Goal: Information Seeking & Learning: Learn about a topic

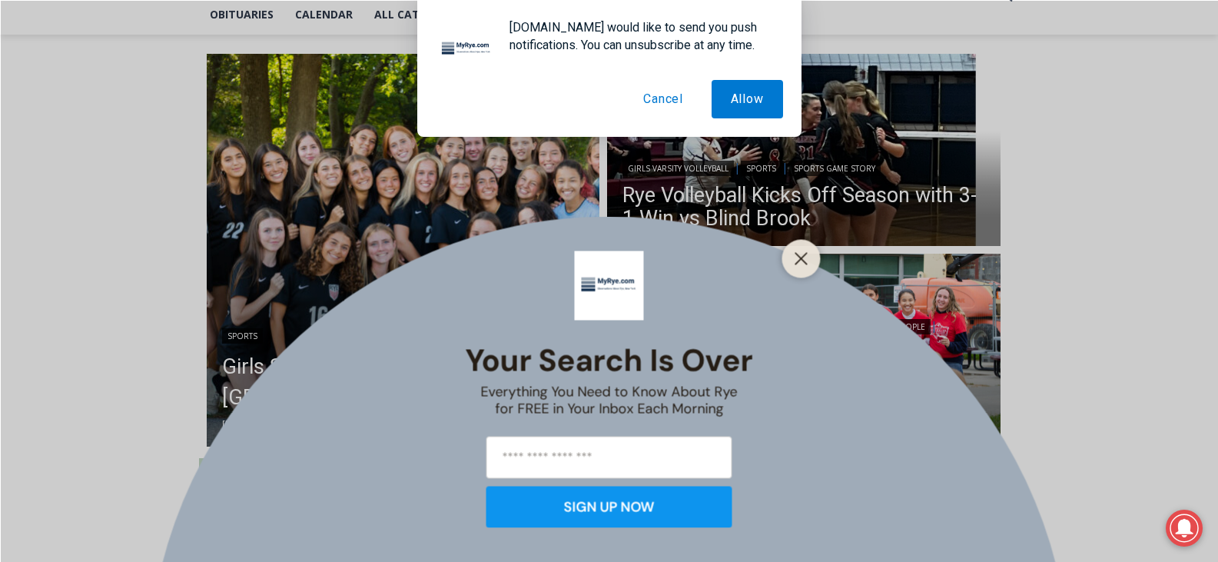
click at [676, 100] on button "Cancel" at bounding box center [663, 99] width 78 height 38
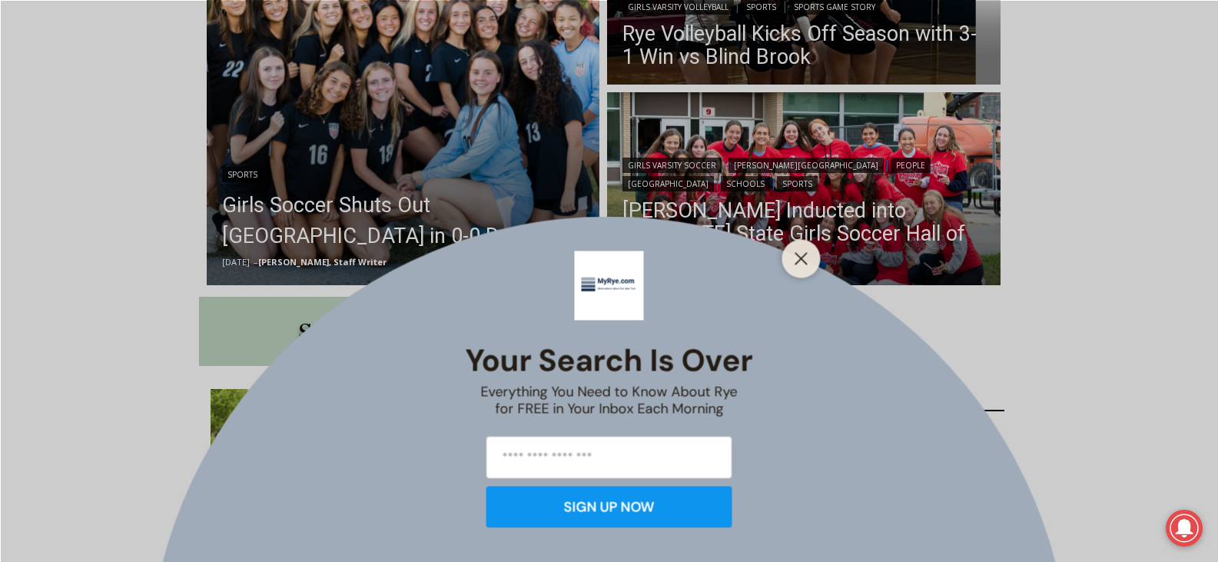
scroll to position [606, 0]
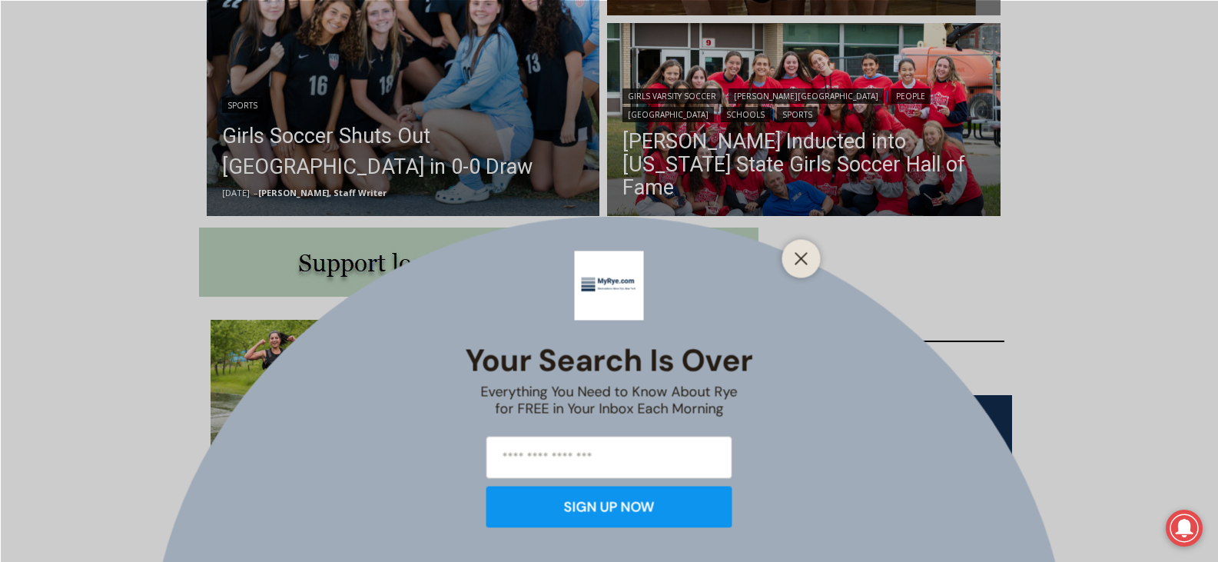
click at [789, 268] on div at bounding box center [801, 258] width 38 height 38
click at [799, 261] on line "Close" at bounding box center [800, 258] width 11 height 11
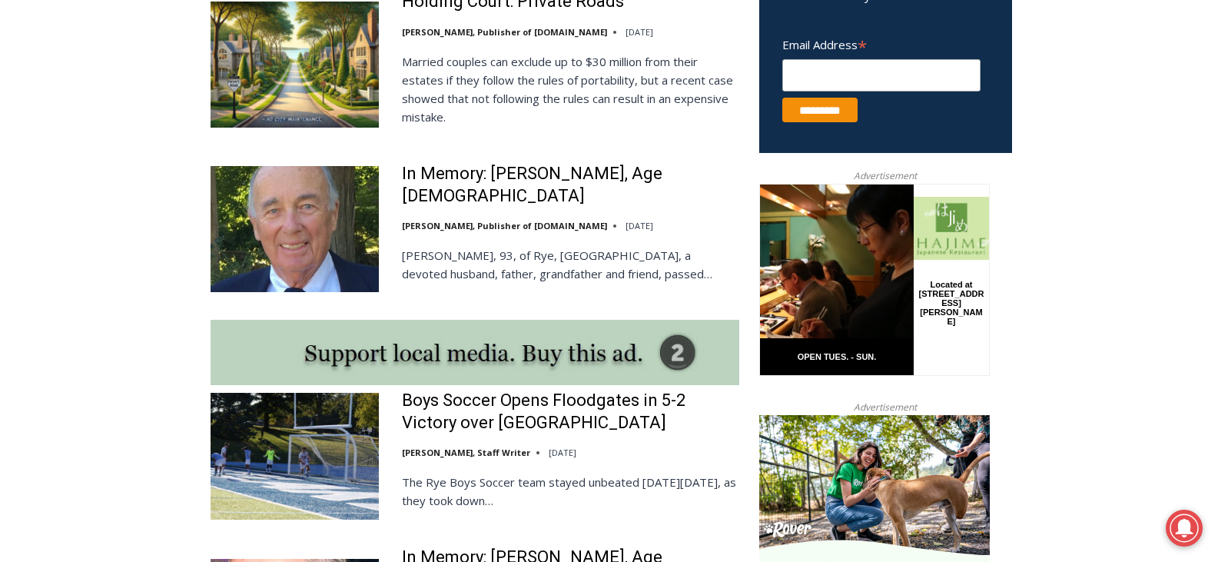
scroll to position [1068, 0]
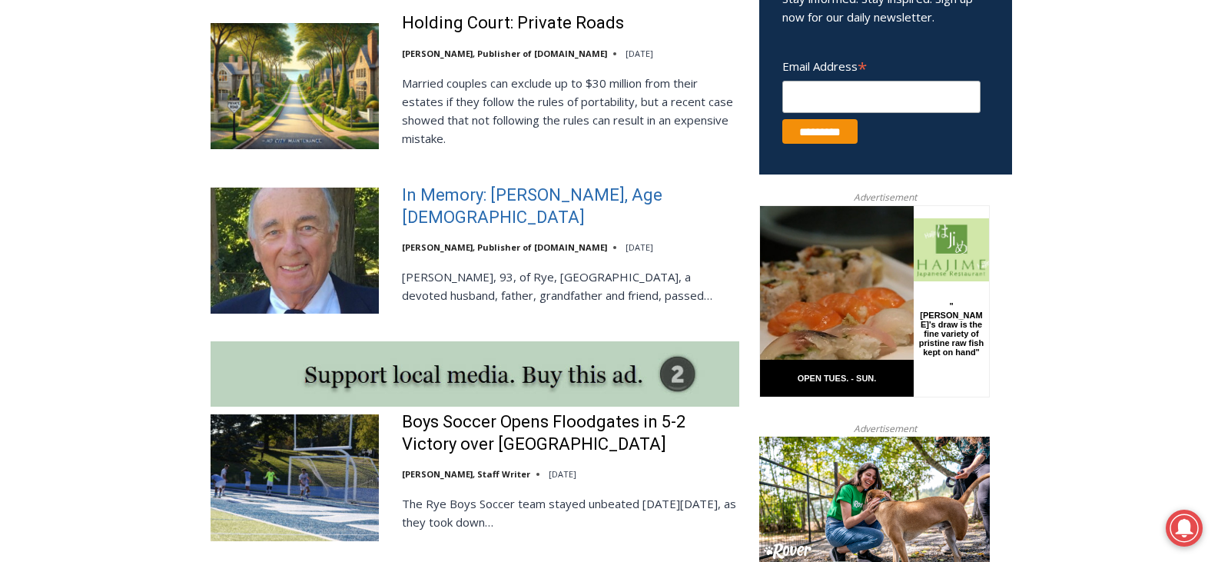
click at [526, 209] on link "In Memory: [PERSON_NAME], Age [DEMOGRAPHIC_DATA]" at bounding box center [570, 206] width 337 height 44
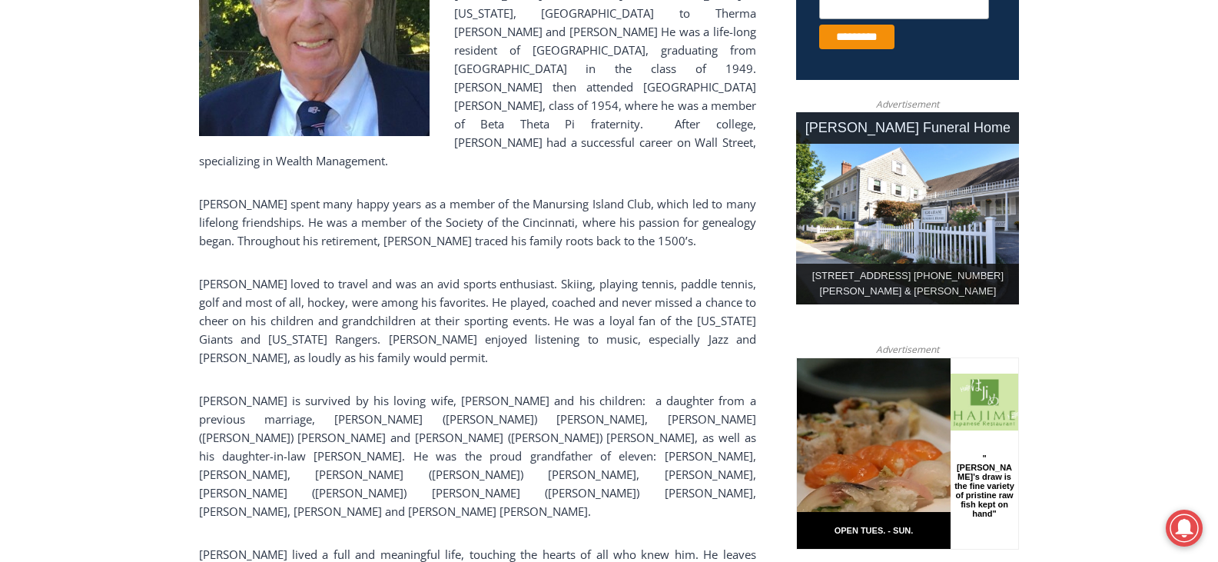
scroll to position [742, 0]
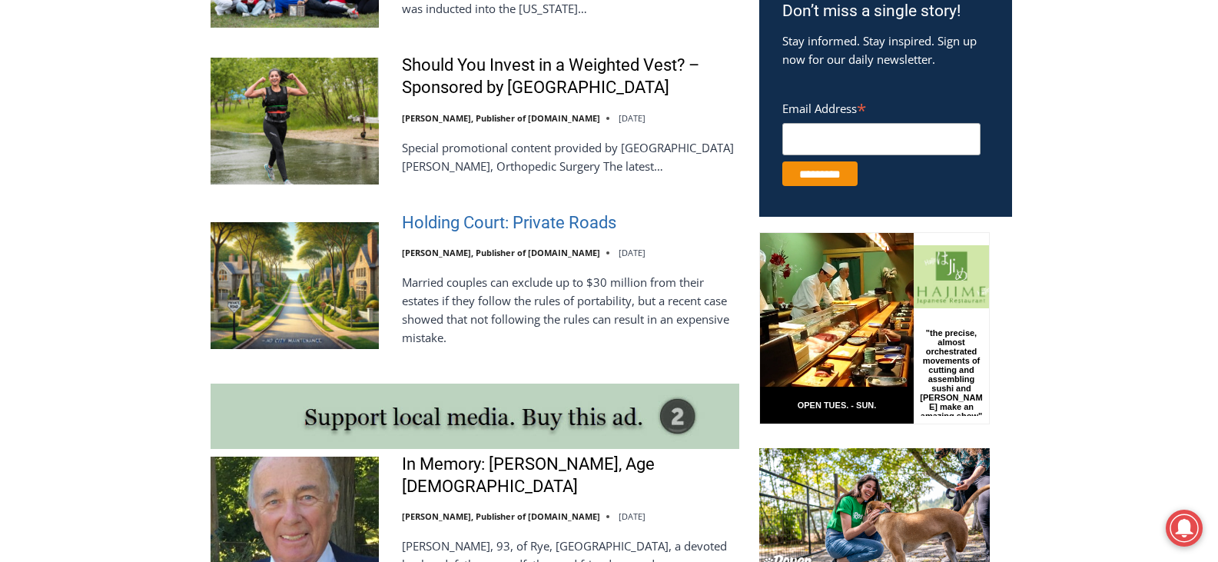
scroll to position [1013, 0]
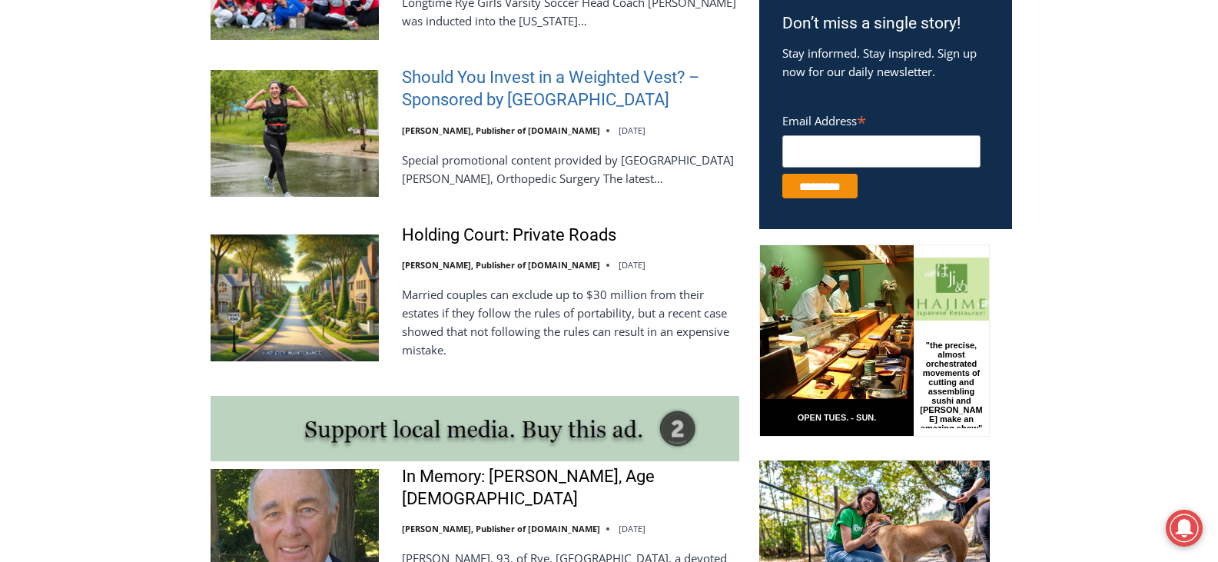
click at [518, 80] on link "Should You Invest in a Weighted Vest? – Sponsored by [GEOGRAPHIC_DATA]" at bounding box center [570, 89] width 337 height 44
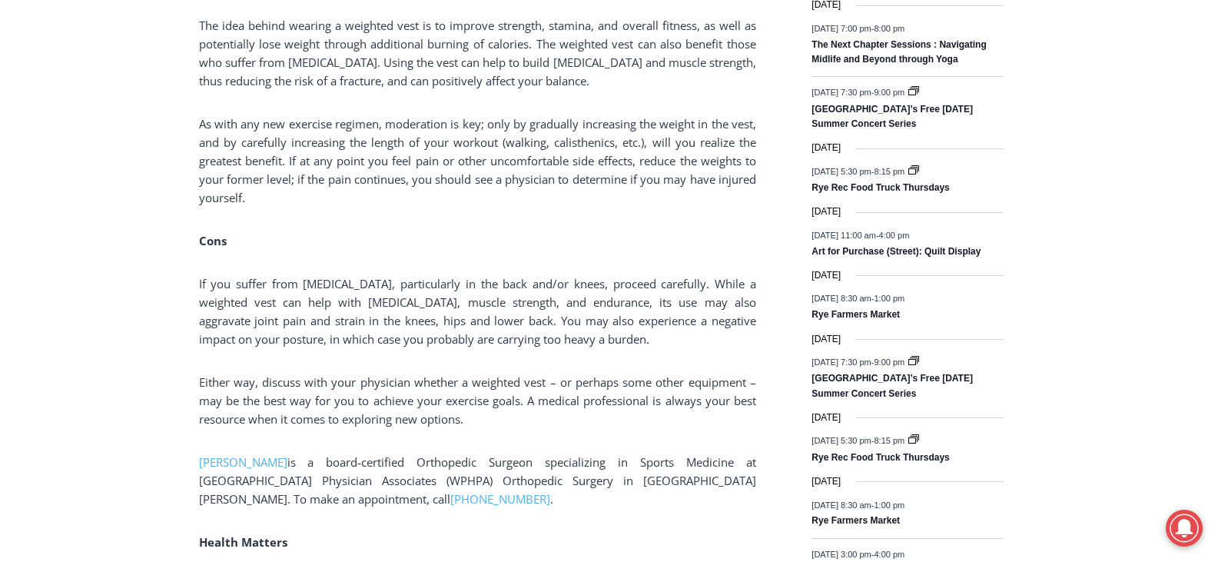
scroll to position [2064, 0]
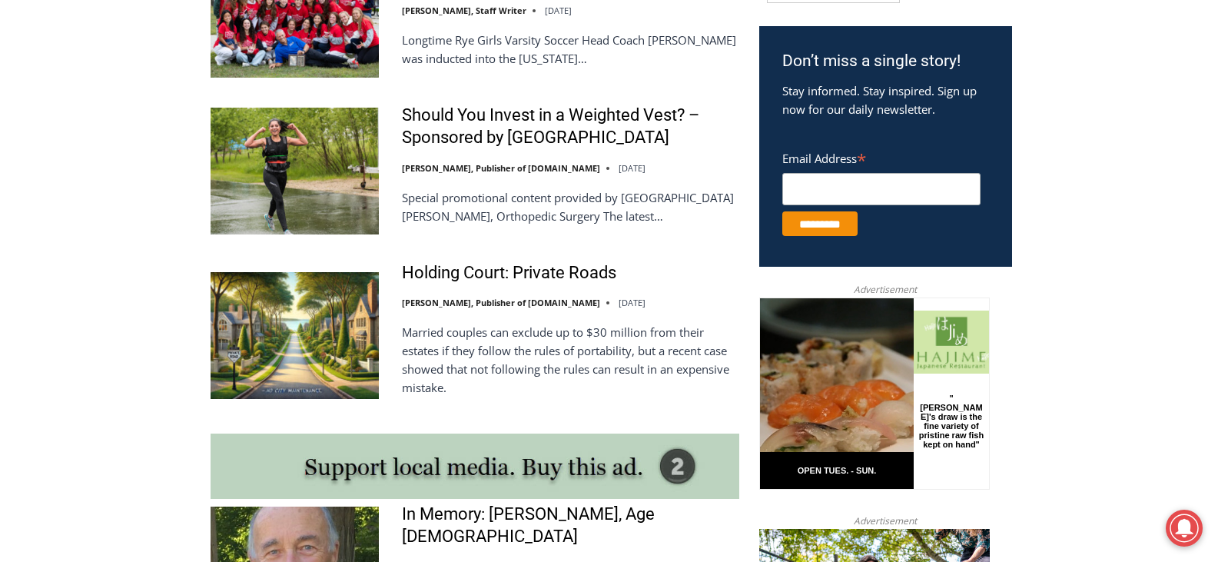
scroll to position [955, 0]
